Goal: Transaction & Acquisition: Register for event/course

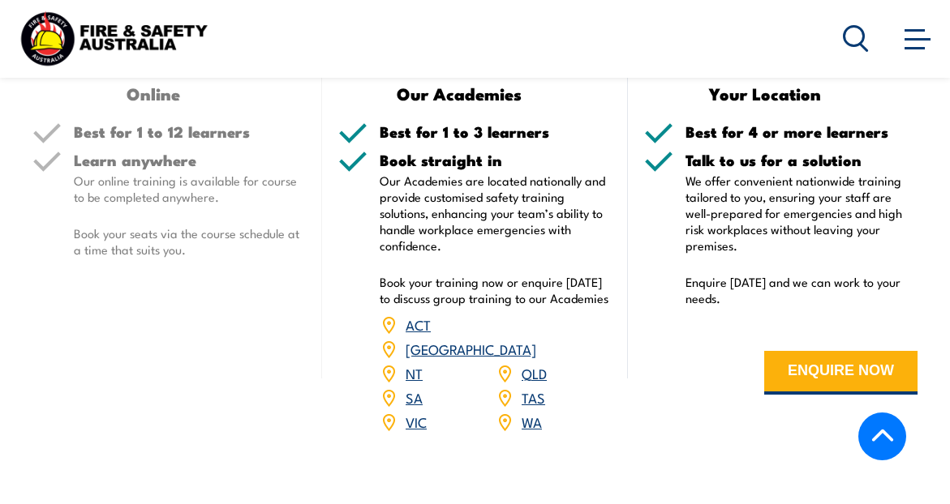
scroll to position [2425, 0]
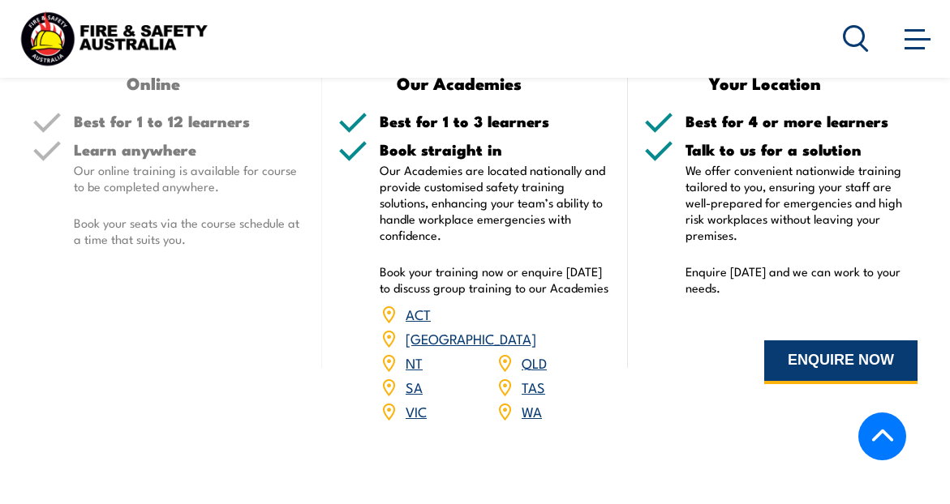
click at [804, 363] on button "ENQUIRE NOW" at bounding box center [840, 363] width 153 height 44
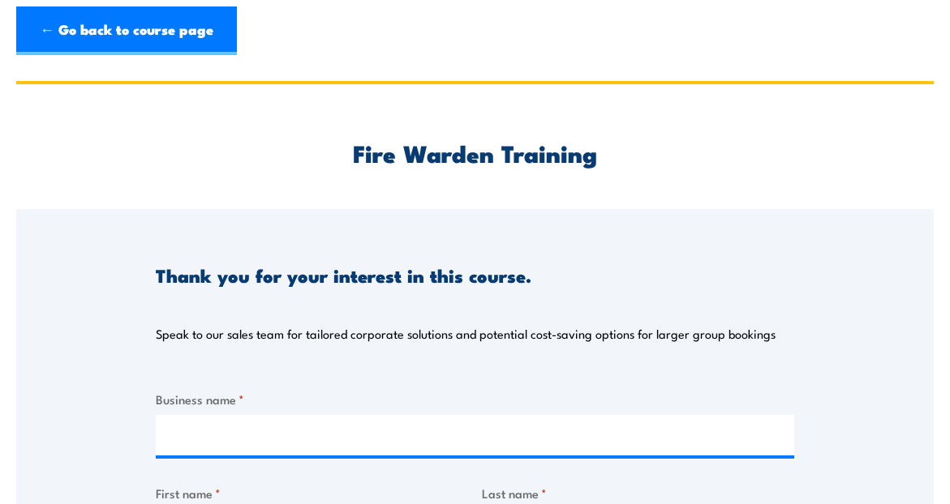
click at [109, 26] on link "← Go back to course page" at bounding box center [126, 30] width 221 height 49
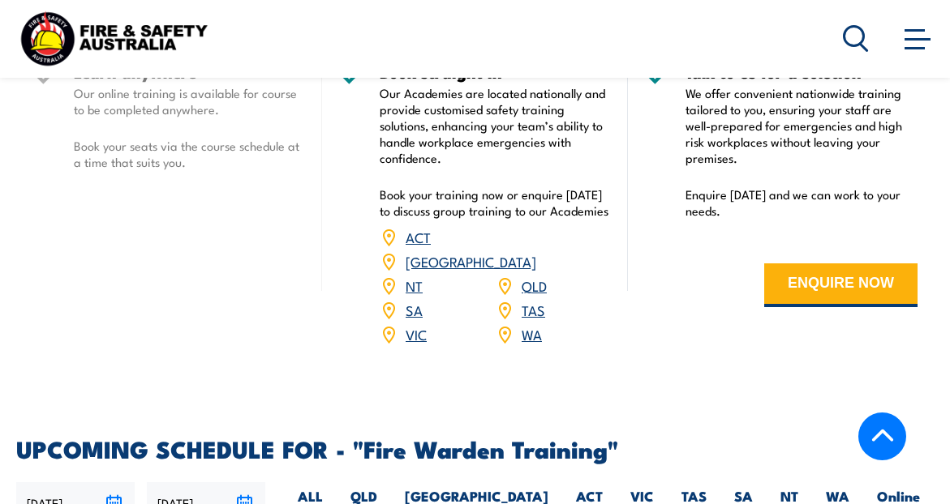
scroll to position [2915, 0]
